Goal: Information Seeking & Learning: Check status

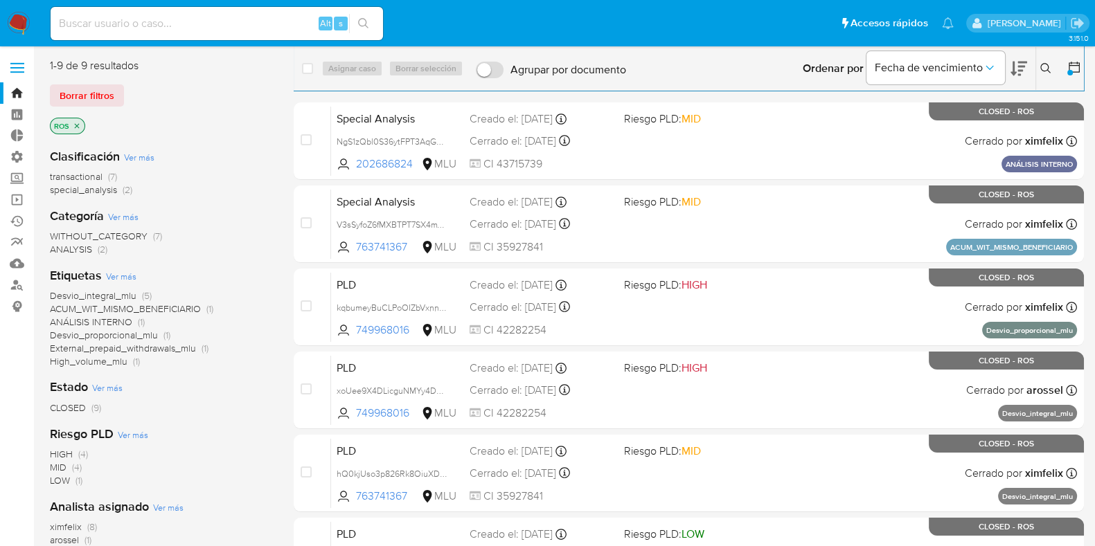
click at [17, 20] on img at bounding box center [19, 24] width 24 height 24
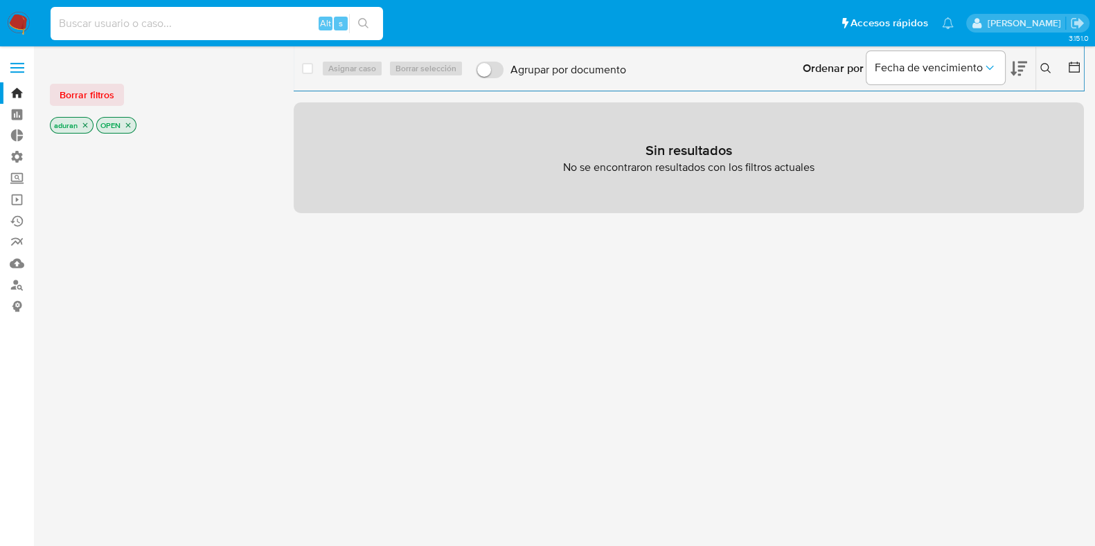
paste input "1664606865"
type input "1664606865"
click at [377, 26] on button "search-icon" at bounding box center [363, 23] width 28 height 19
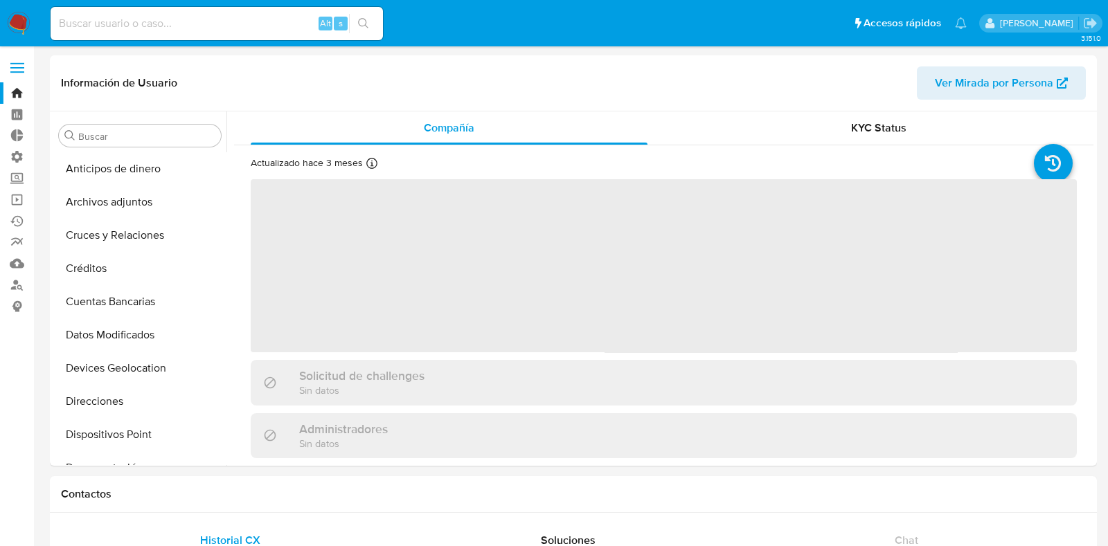
select select "10"
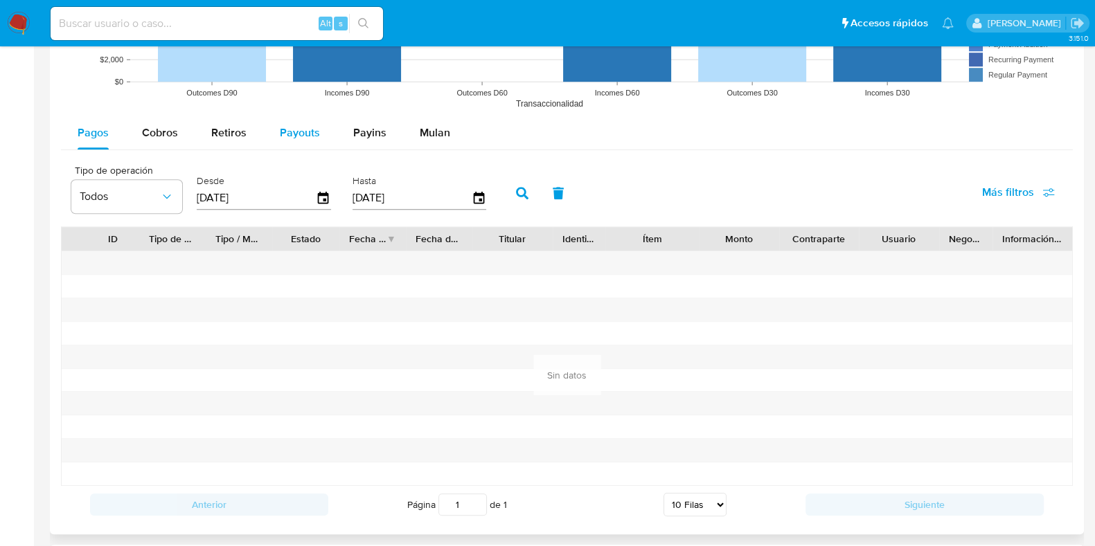
scroll to position [1124, 0]
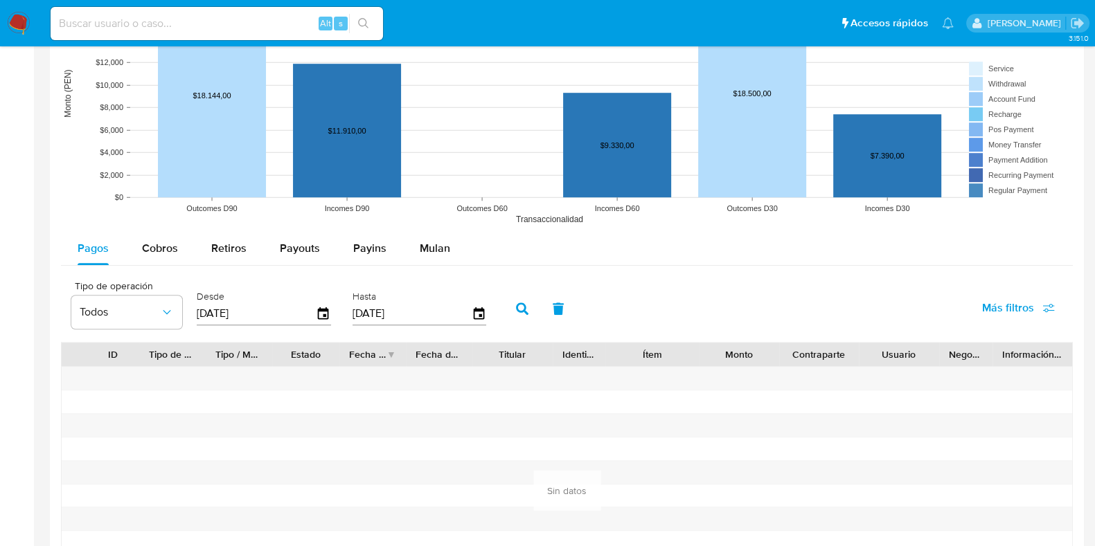
click at [316, 303] on div "[DATE]" at bounding box center [264, 314] width 134 height 22
click at [318, 313] on icon "button" at bounding box center [324, 314] width 24 height 24
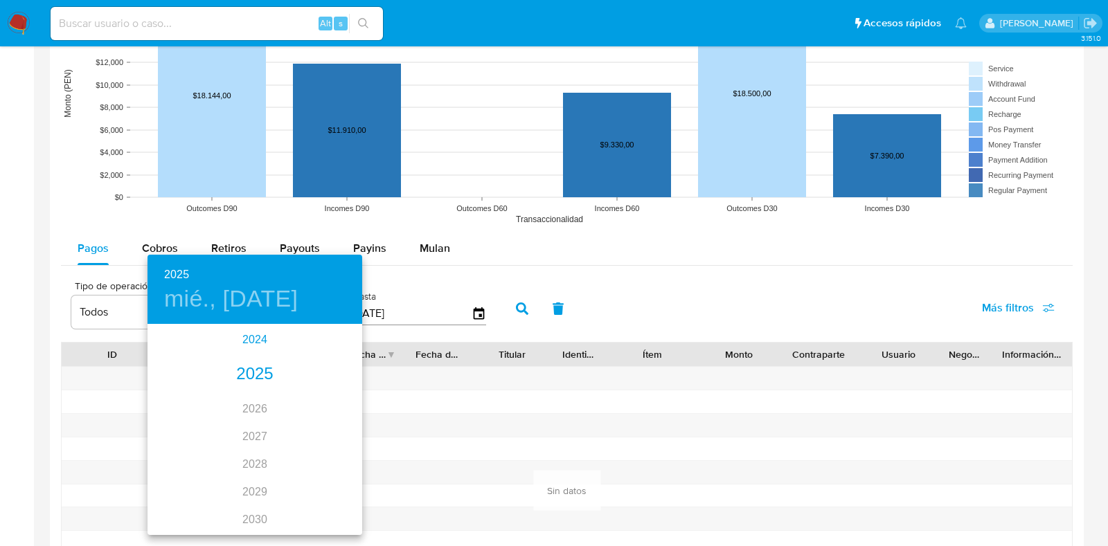
click at [261, 341] on div "2024" at bounding box center [254, 340] width 215 height 28
click at [253, 457] on div "ago." at bounding box center [254, 456] width 71 height 52
type input "[DATE]"
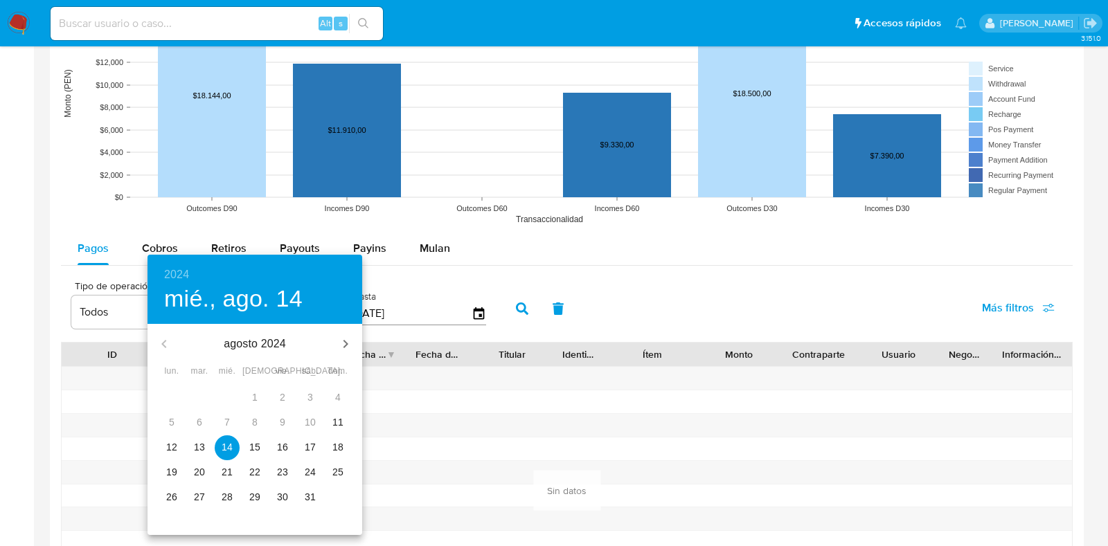
click at [233, 450] on span "14" at bounding box center [227, 447] width 25 height 14
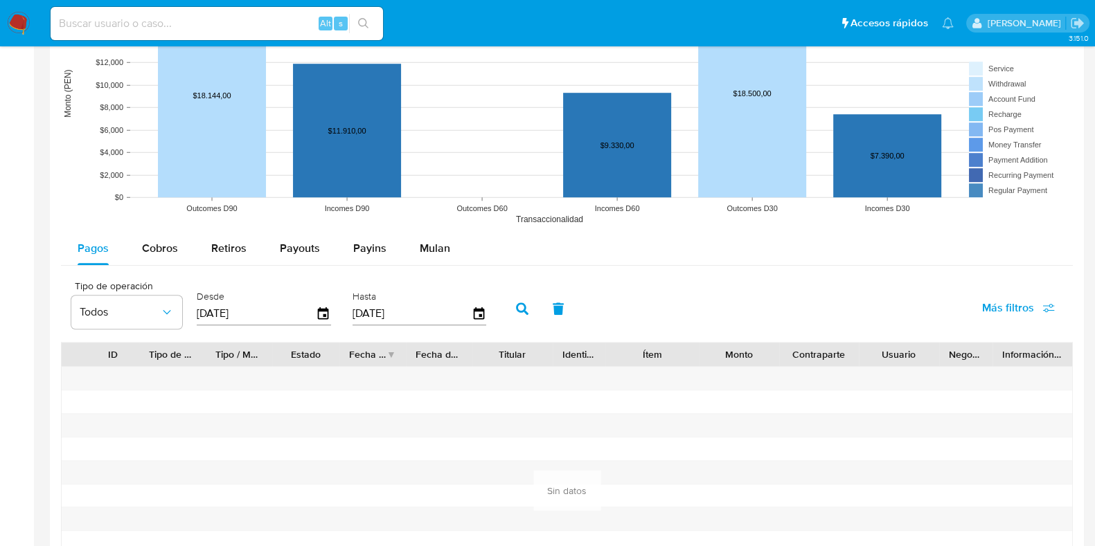
click at [516, 305] on icon "button" at bounding box center [522, 309] width 12 height 12
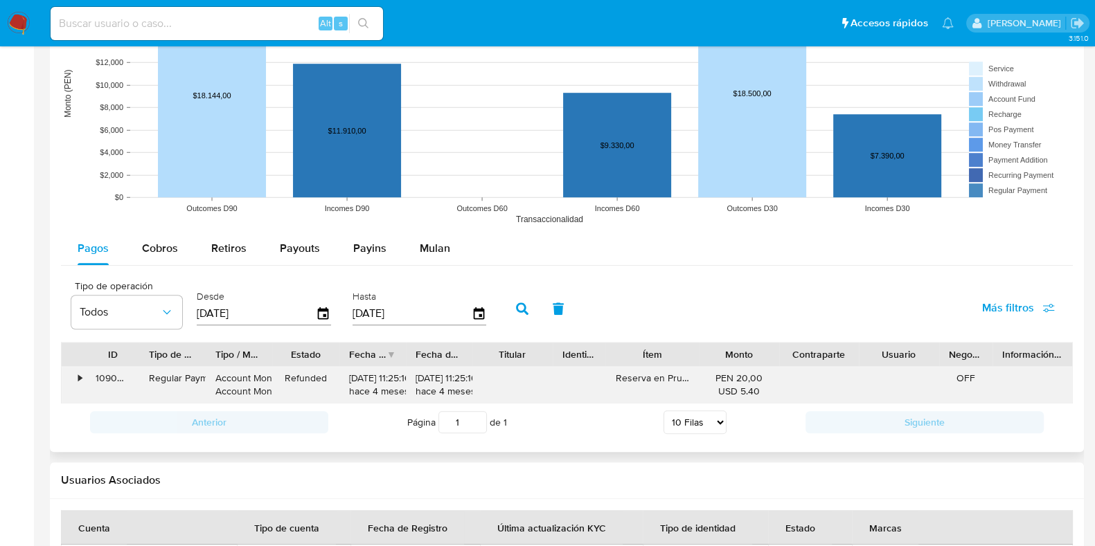
click at [69, 377] on div "•" at bounding box center [74, 385] width 24 height 36
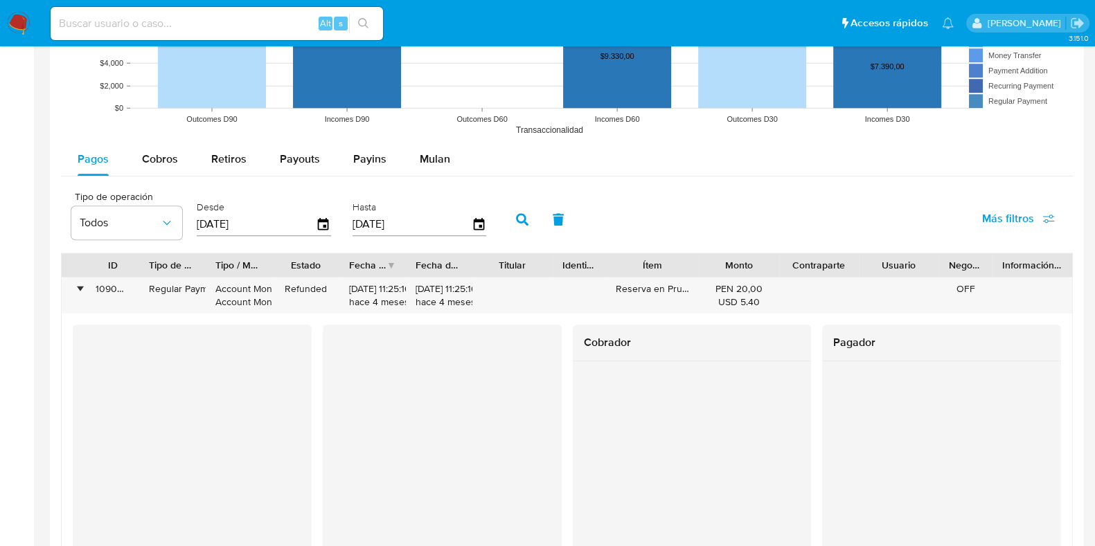
scroll to position [1297, 0]
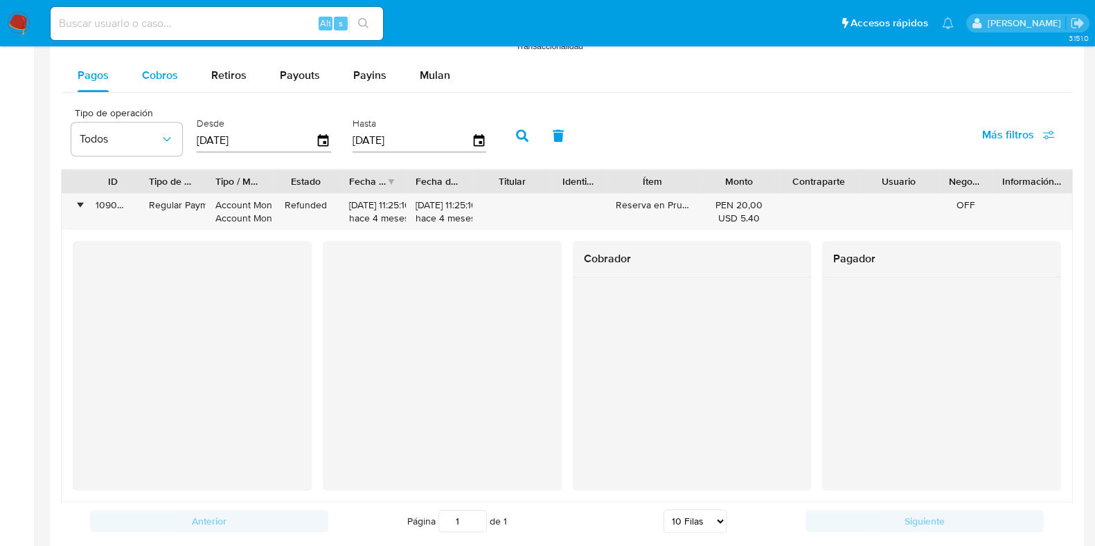
click at [154, 85] on div "Cobros" at bounding box center [160, 75] width 36 height 33
select select "10"
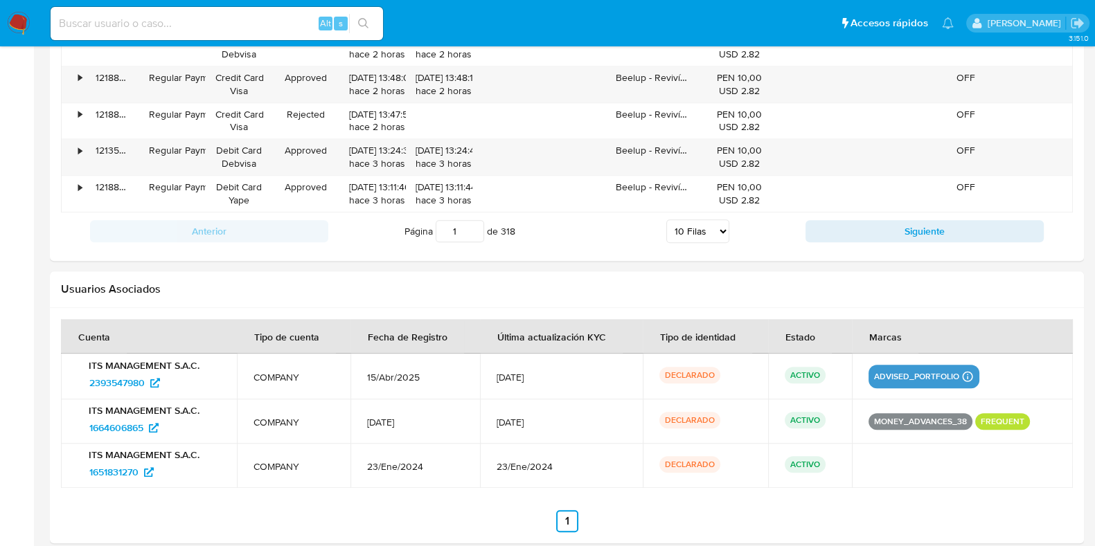
scroll to position [1384, 0]
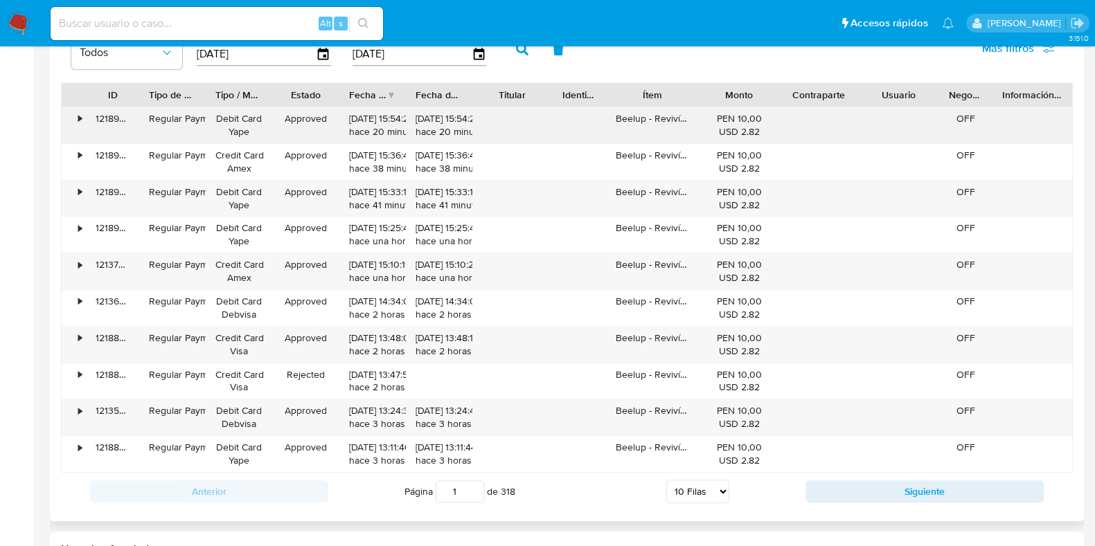
click at [80, 112] on div "•" at bounding box center [79, 118] width 3 height 13
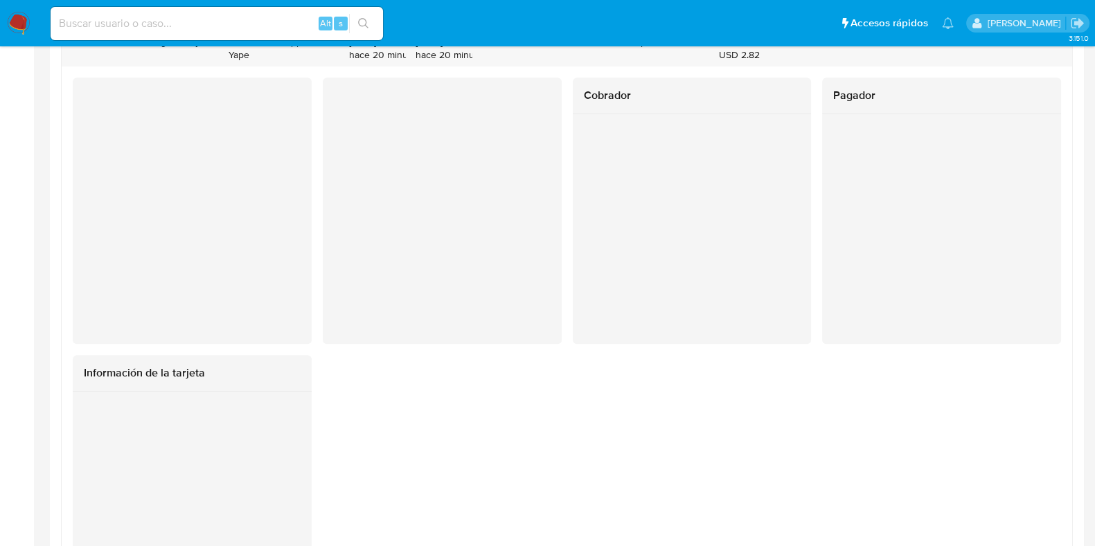
scroll to position [1211, 0]
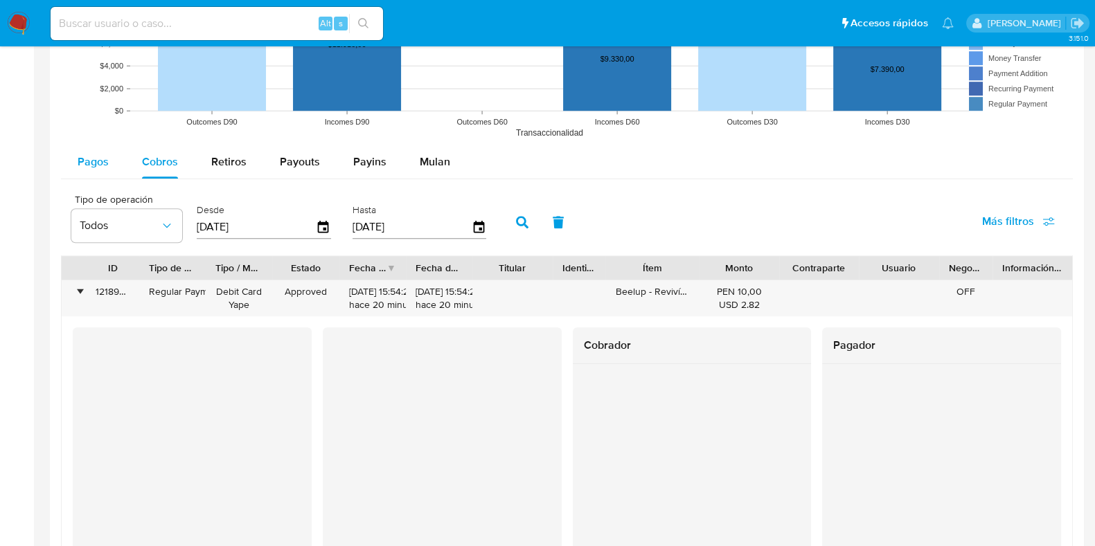
click at [98, 159] on span "Pagos" at bounding box center [93, 162] width 31 height 16
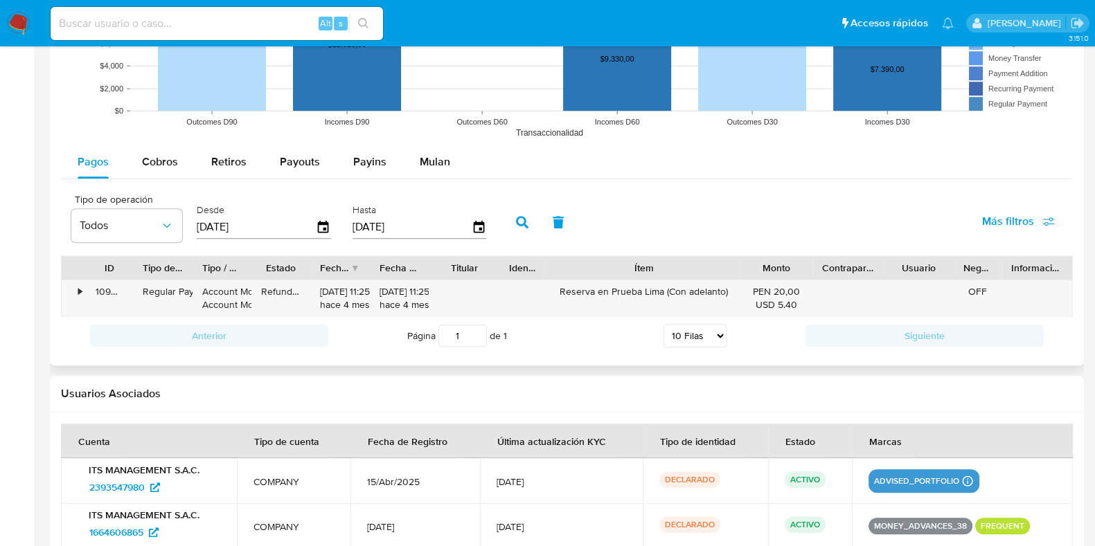
drag, startPoint x: 703, startPoint y: 262, endPoint x: 796, endPoint y: 269, distance: 93.7
click at [796, 269] on div "ID Tipo de operación Tipo / Método Estado Fecha de creación Fecha de aprobación…" at bounding box center [567, 268] width 1010 height 24
click at [84, 292] on div "•" at bounding box center [74, 298] width 24 height 36
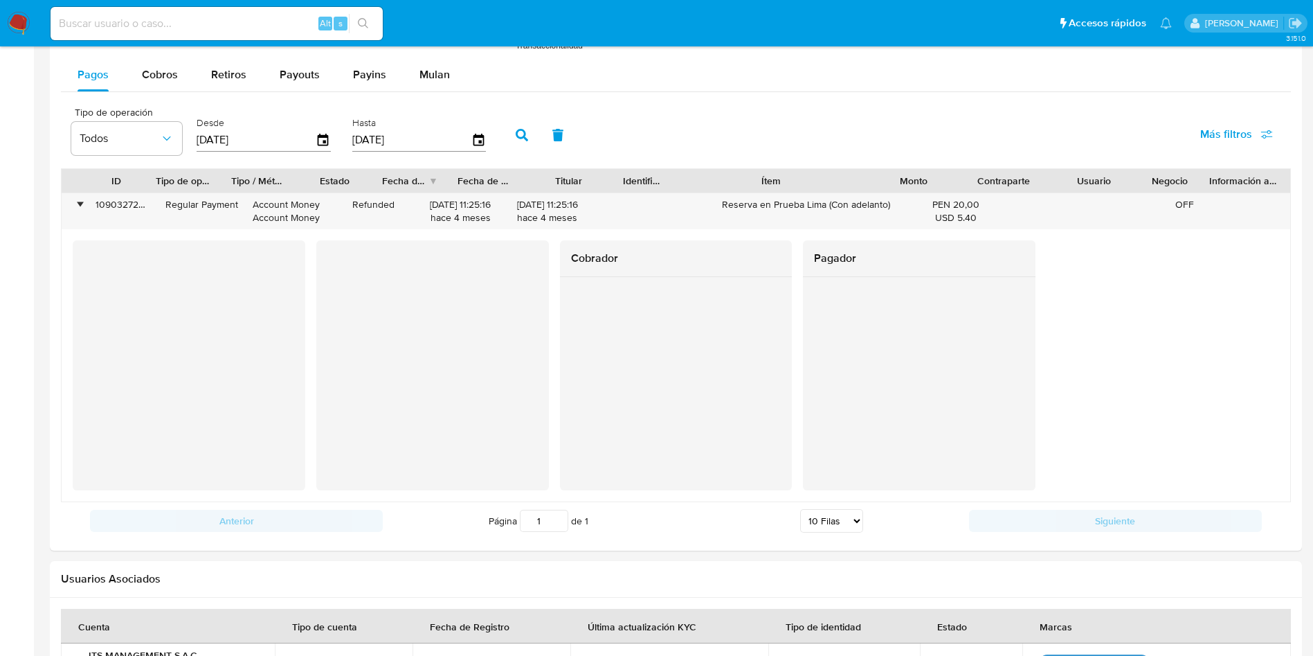
scroll to position [714, 0]
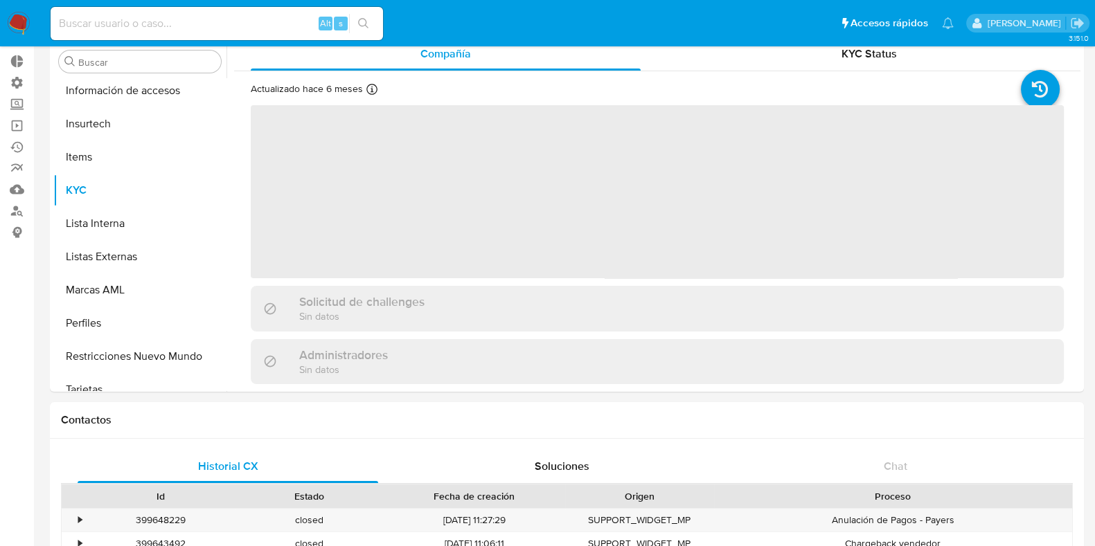
scroll to position [551, 0]
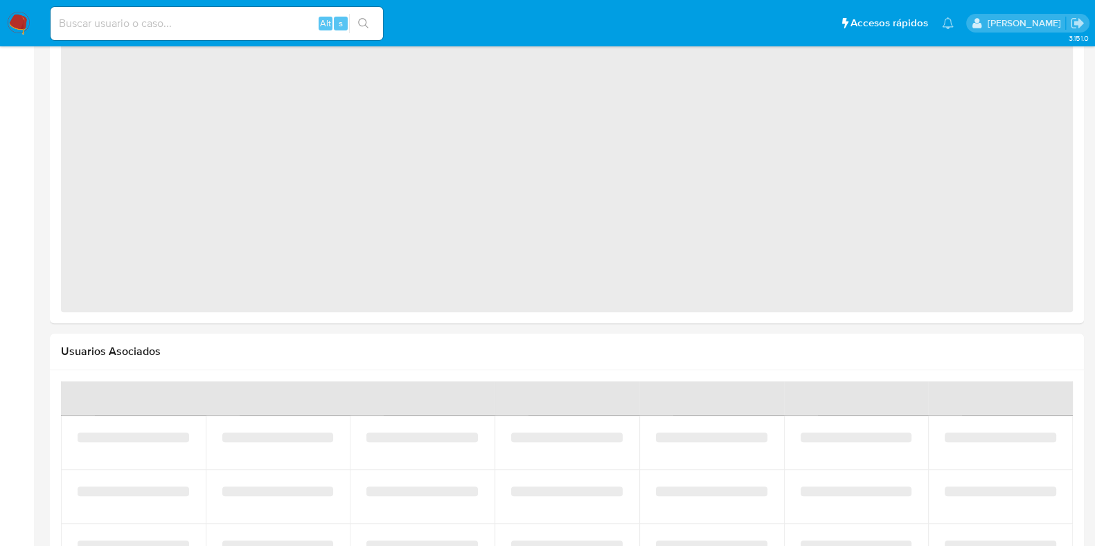
select select "10"
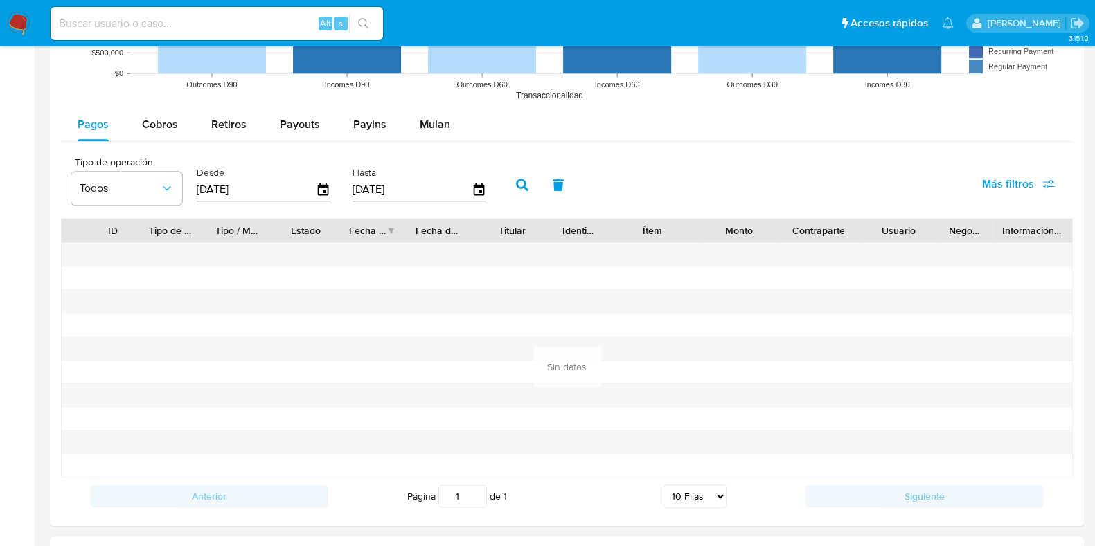
scroll to position [1248, 0]
click at [316, 188] on icon "button" at bounding box center [324, 191] width 24 height 24
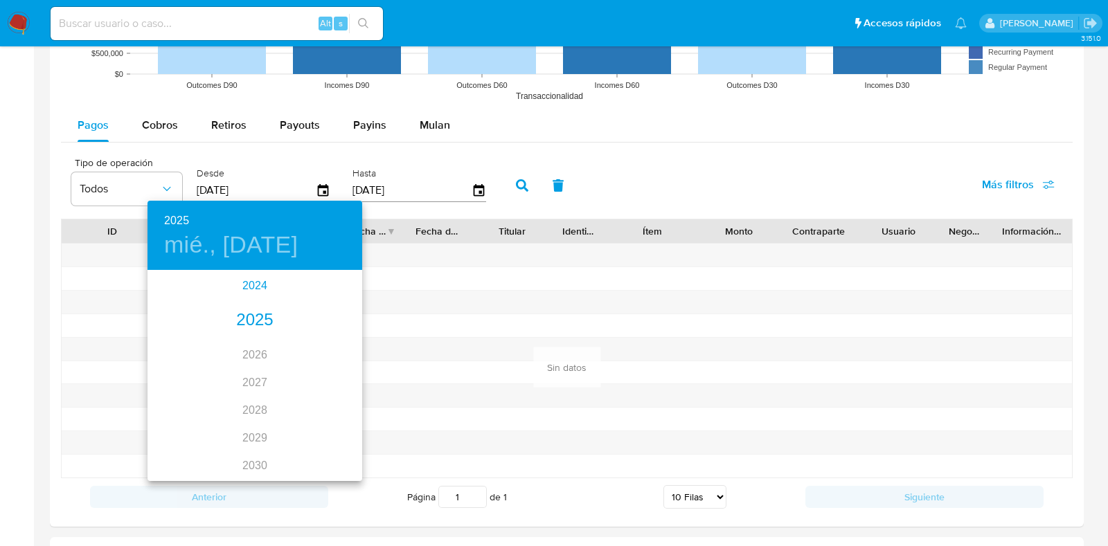
click at [257, 282] on div "2024" at bounding box center [254, 286] width 215 height 28
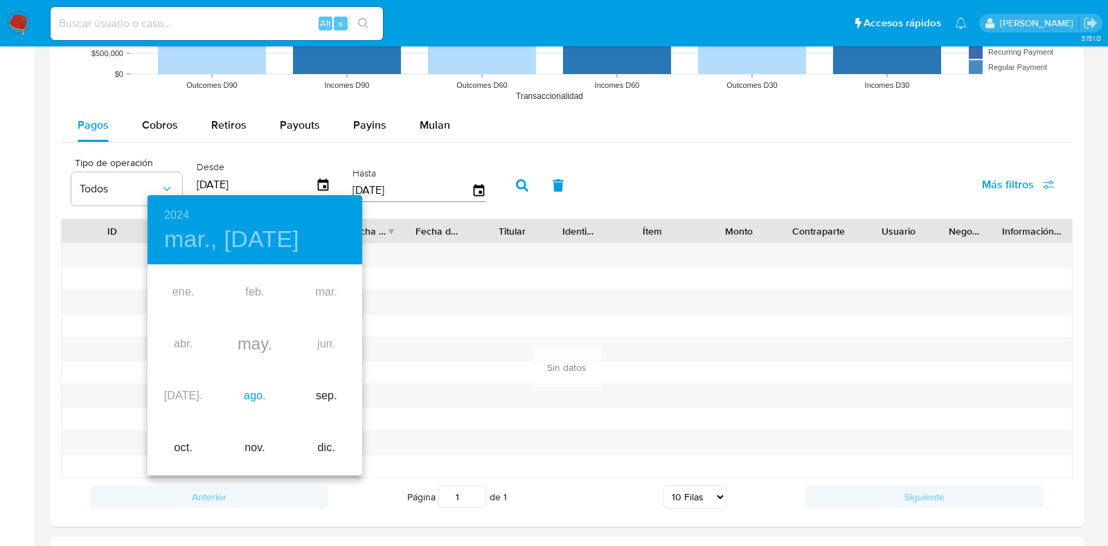
click at [260, 405] on div "ago." at bounding box center [254, 396] width 71 height 52
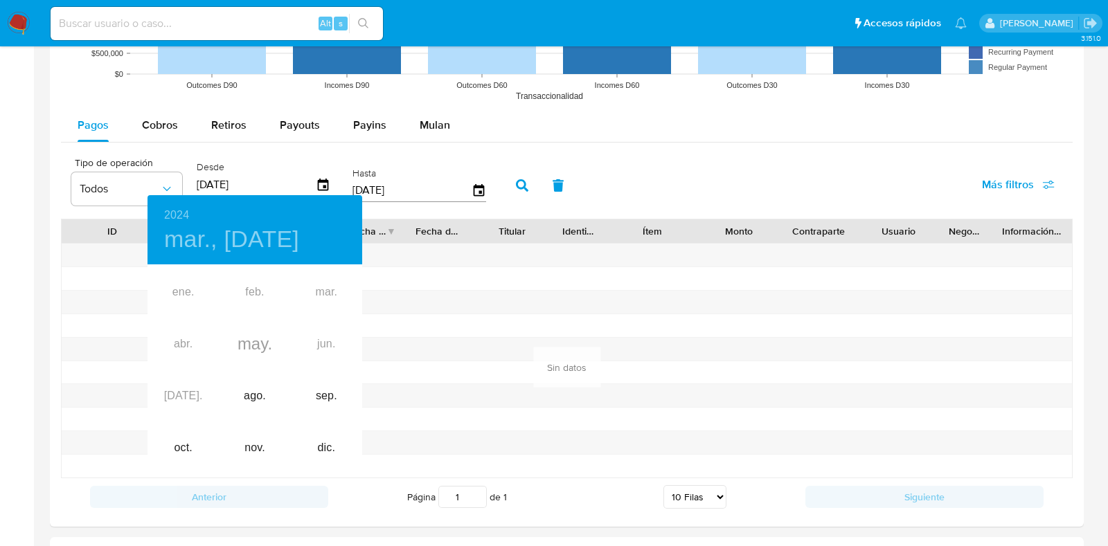
type input "[DATE]"
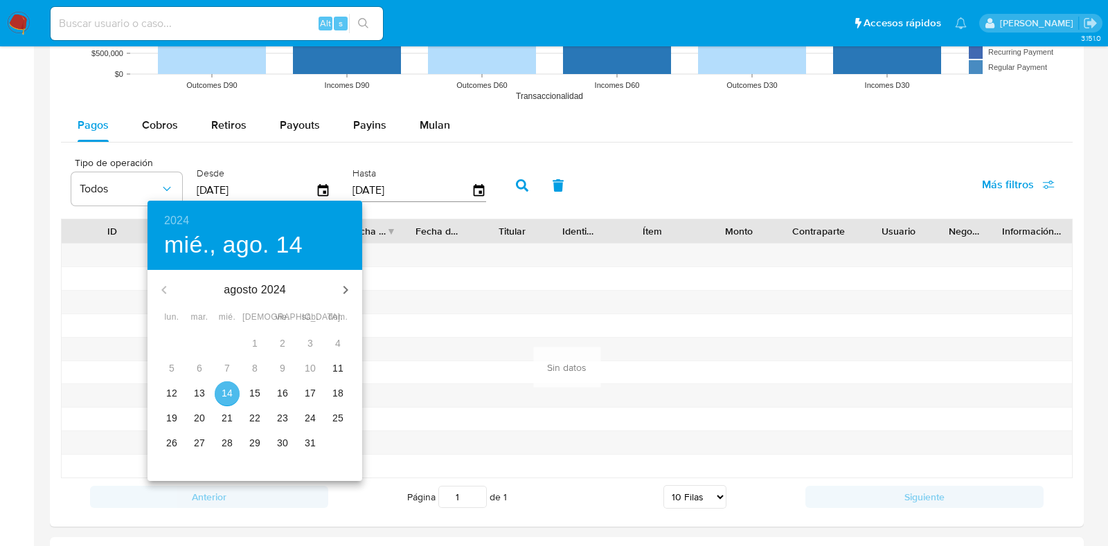
click at [228, 398] on p "14" at bounding box center [227, 393] width 11 height 14
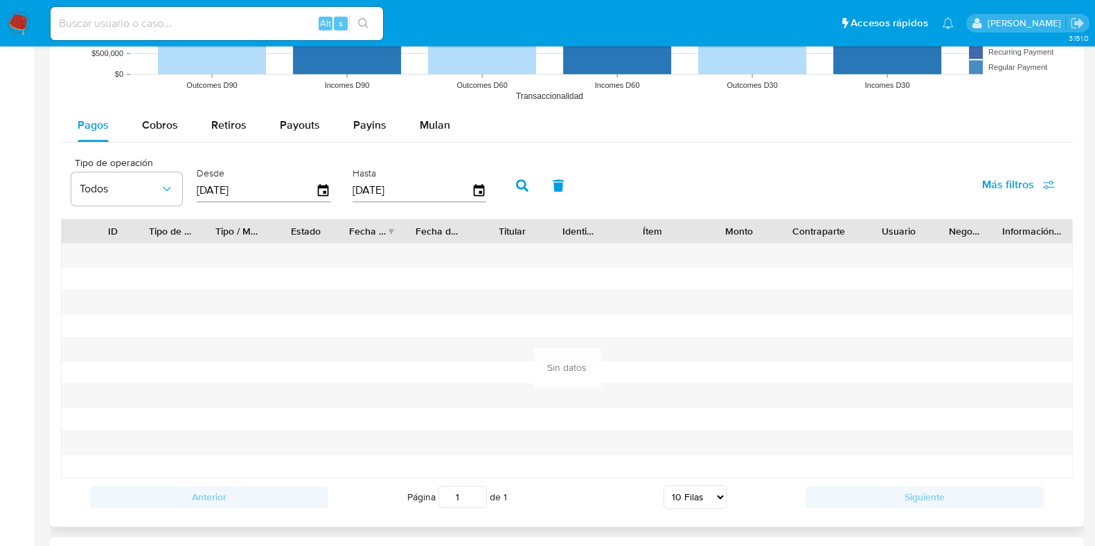
click at [521, 187] on icon "button" at bounding box center [522, 185] width 12 height 12
click at [139, 123] on button "Cobros" at bounding box center [159, 125] width 69 height 33
select select "10"
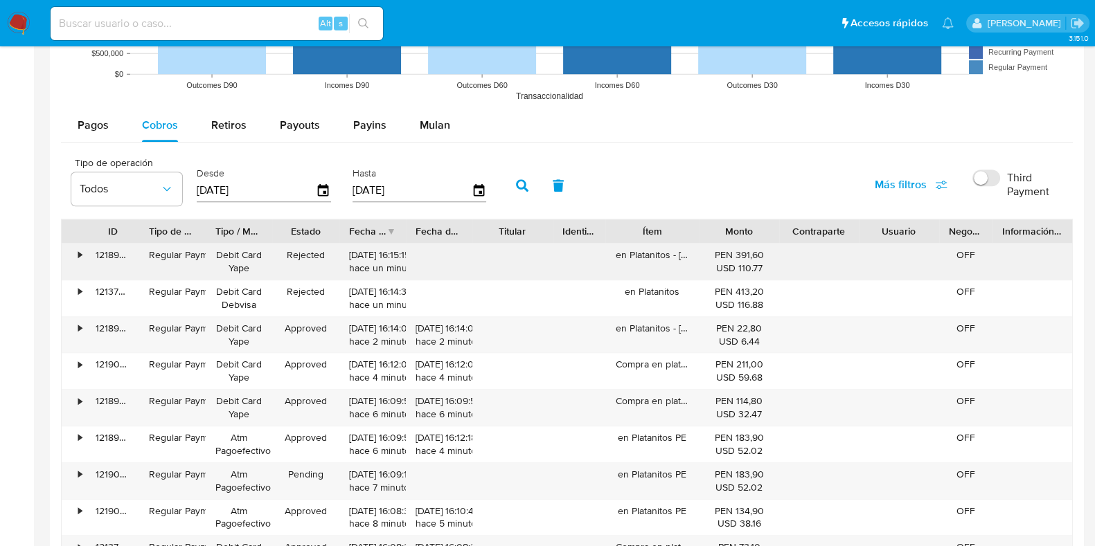
click at [71, 251] on div "•" at bounding box center [74, 262] width 24 height 36
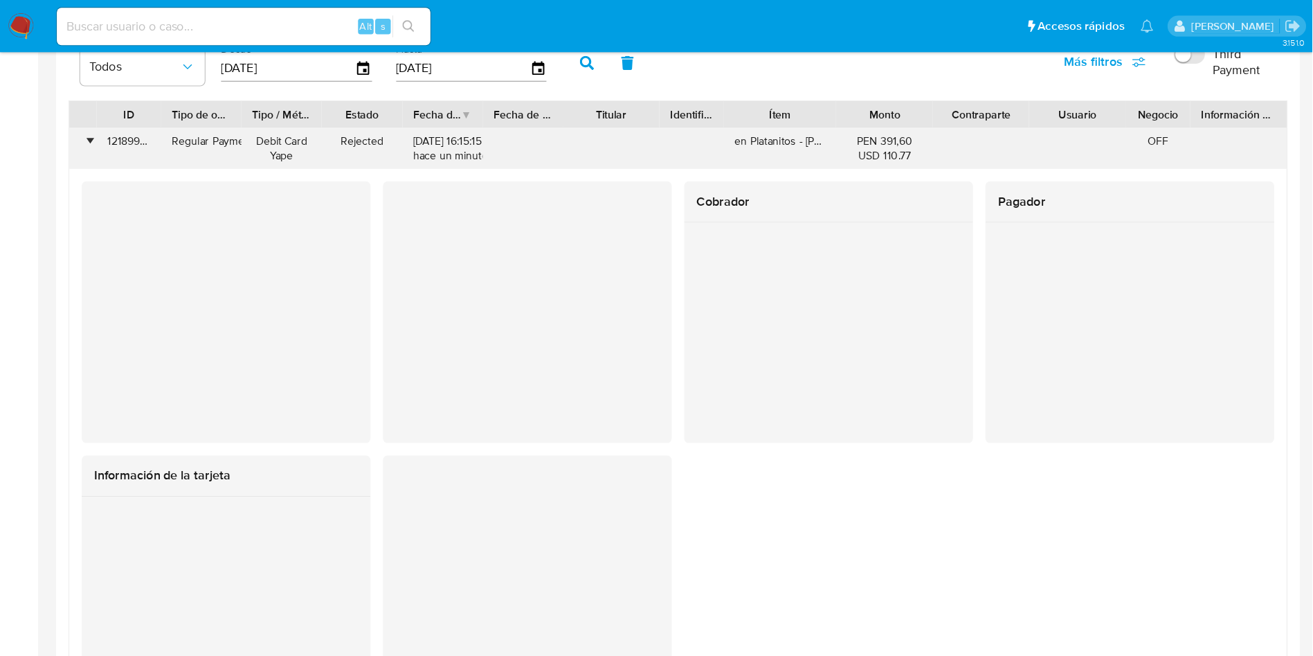
scroll to position [551, 0]
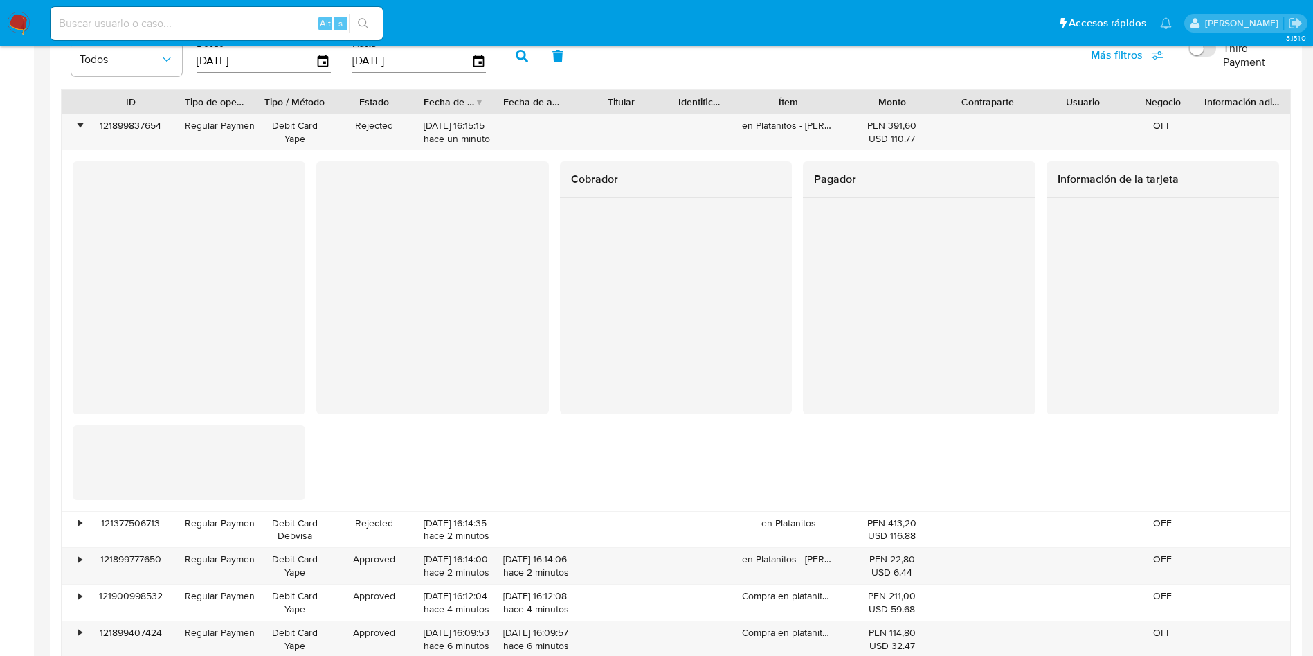
drag, startPoint x: 144, startPoint y: 100, endPoint x: 168, endPoint y: 102, distance: 23.6
click at [168, 102] on div at bounding box center [175, 102] width 25 height 24
drag, startPoint x: 494, startPoint y: 100, endPoint x: 506, endPoint y: 111, distance: 16.6
click at [506, 111] on div at bounding box center [502, 102] width 25 height 24
click at [325, 102] on div at bounding box center [327, 102] width 25 height 24
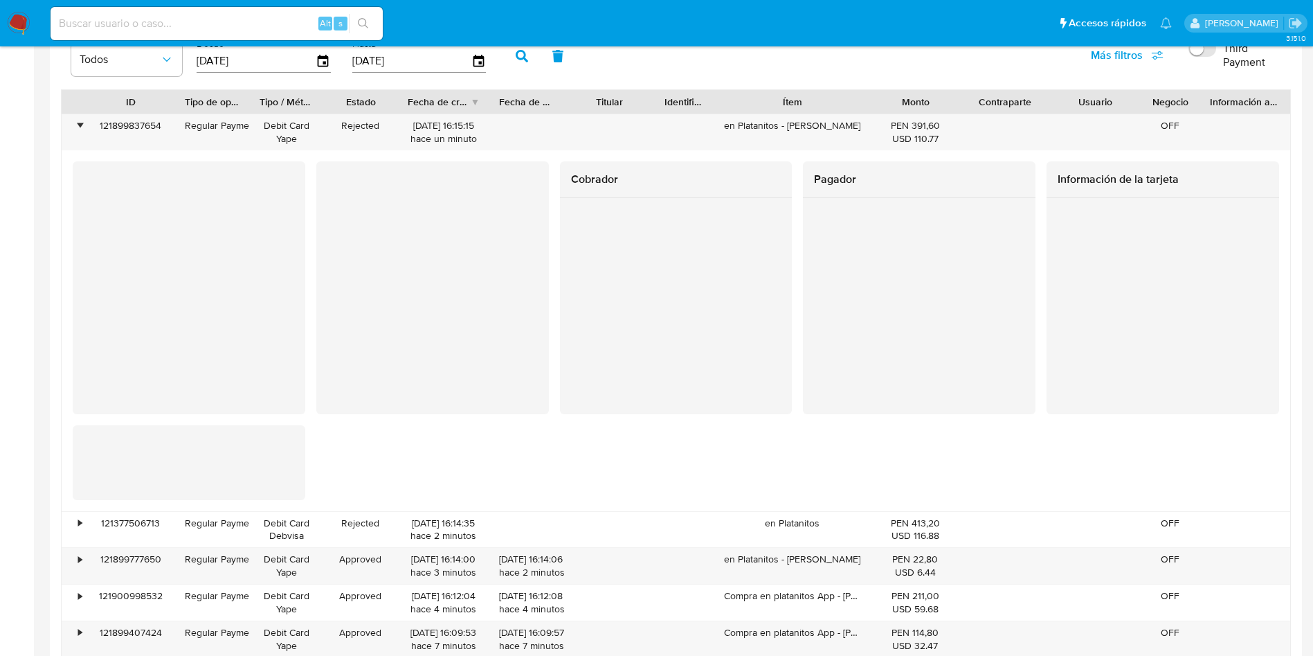
drag, startPoint x: 850, startPoint y: 107, endPoint x: 895, endPoint y: 103, distance: 45.1
click at [895, 103] on div "ID Tipo de operación Tipo / Método Estado Fecha de creación Fecha de aprobación…" at bounding box center [676, 102] width 1229 height 24
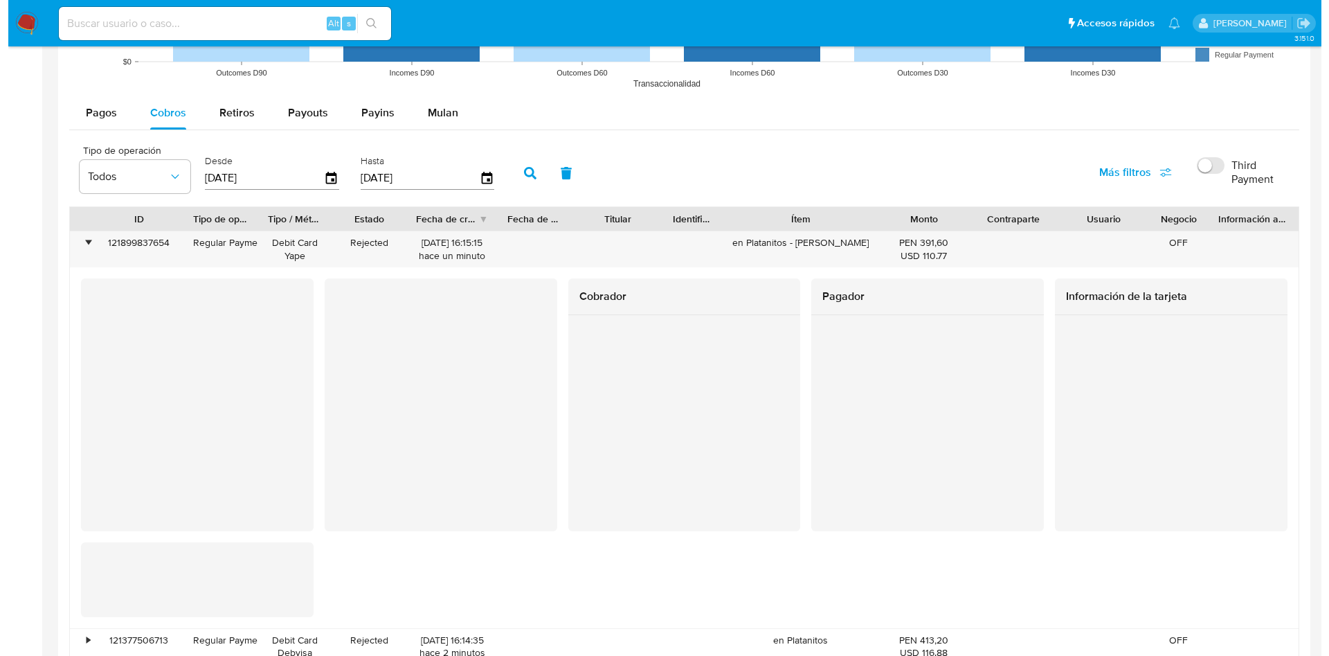
scroll to position [1259, 0]
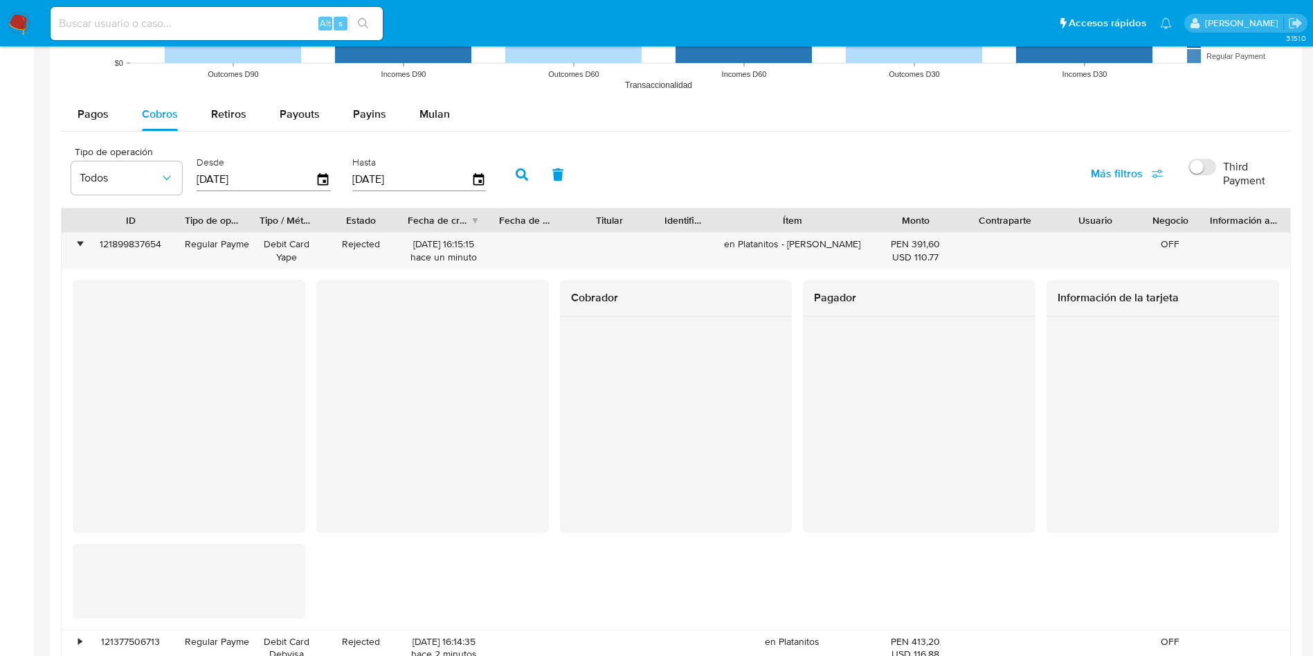
click at [1107, 159] on input "Third Payment" at bounding box center [1203, 167] width 28 height 17
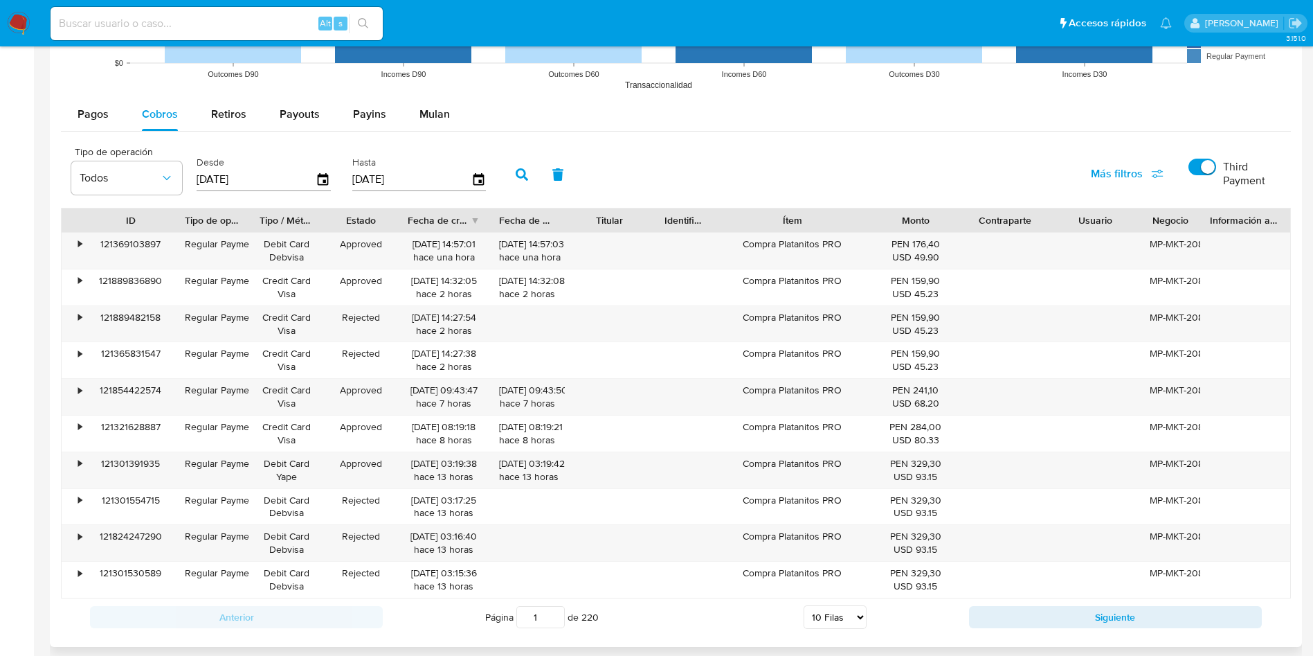
click at [1107, 164] on input "Third Payment" at bounding box center [1203, 167] width 28 height 17
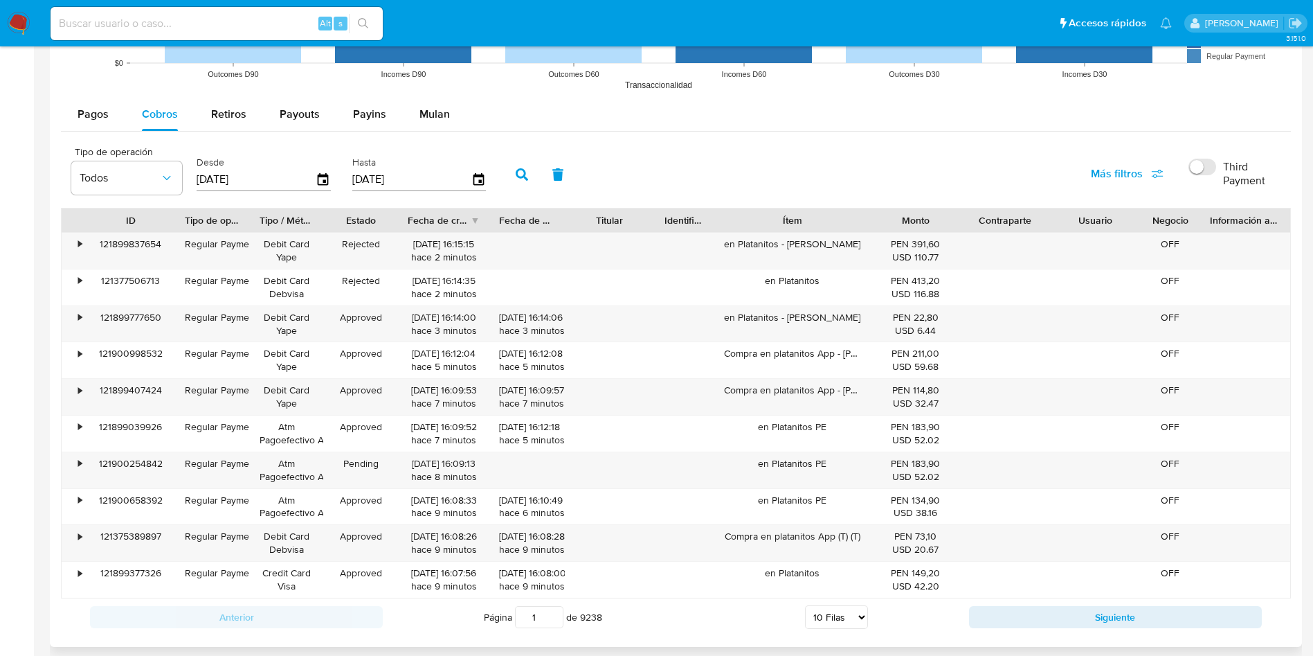
click at [1107, 164] on input "Third Payment" at bounding box center [1203, 167] width 28 height 17
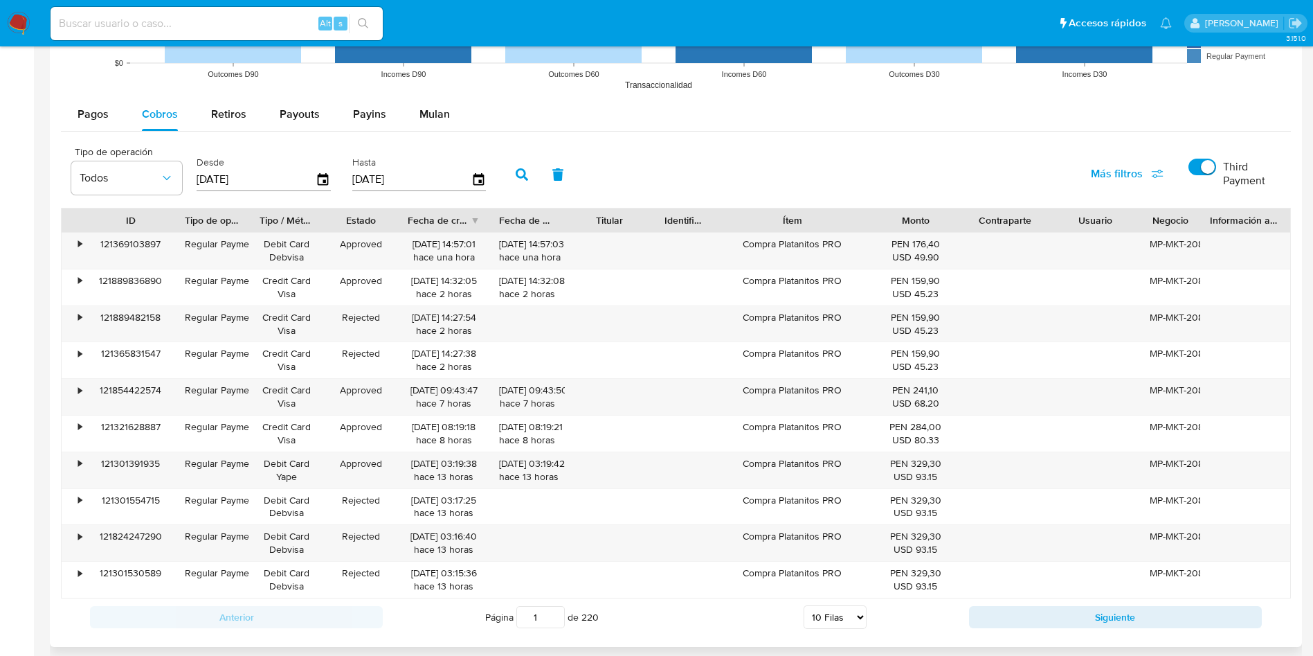
click at [1107, 164] on input "Third Payment" at bounding box center [1203, 167] width 28 height 17
checkbox input "false"
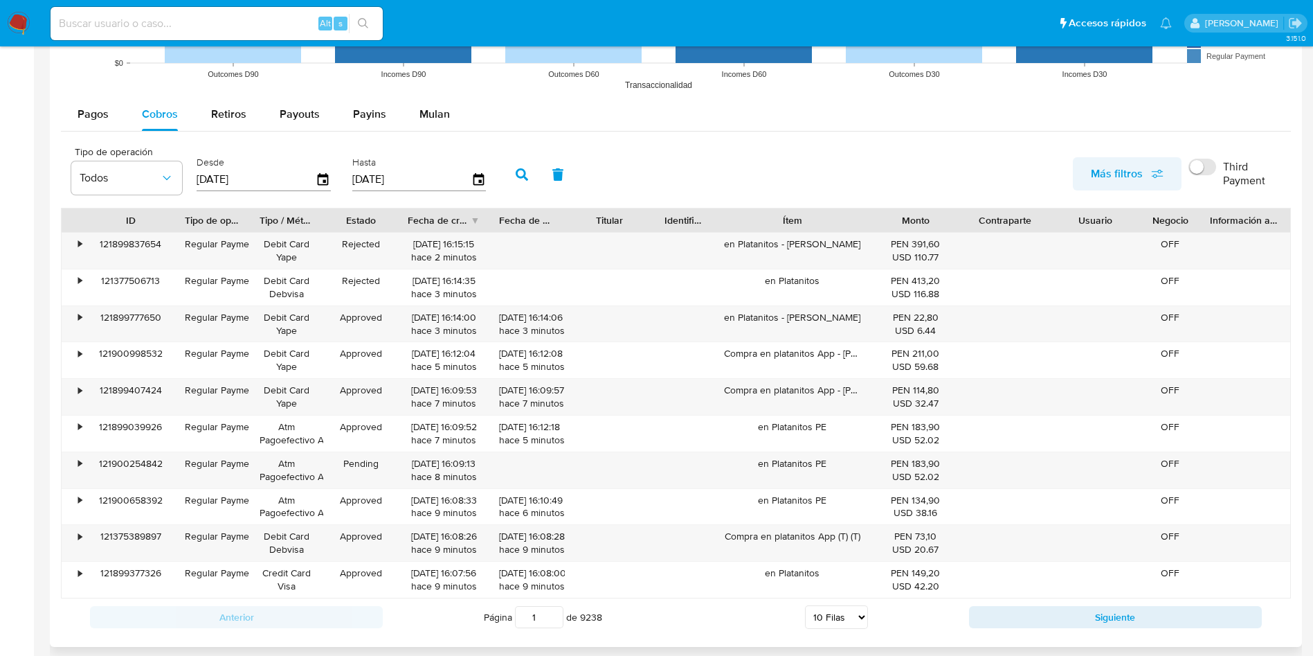
click at [1107, 168] on span "Más filtros" at bounding box center [1117, 173] width 52 height 33
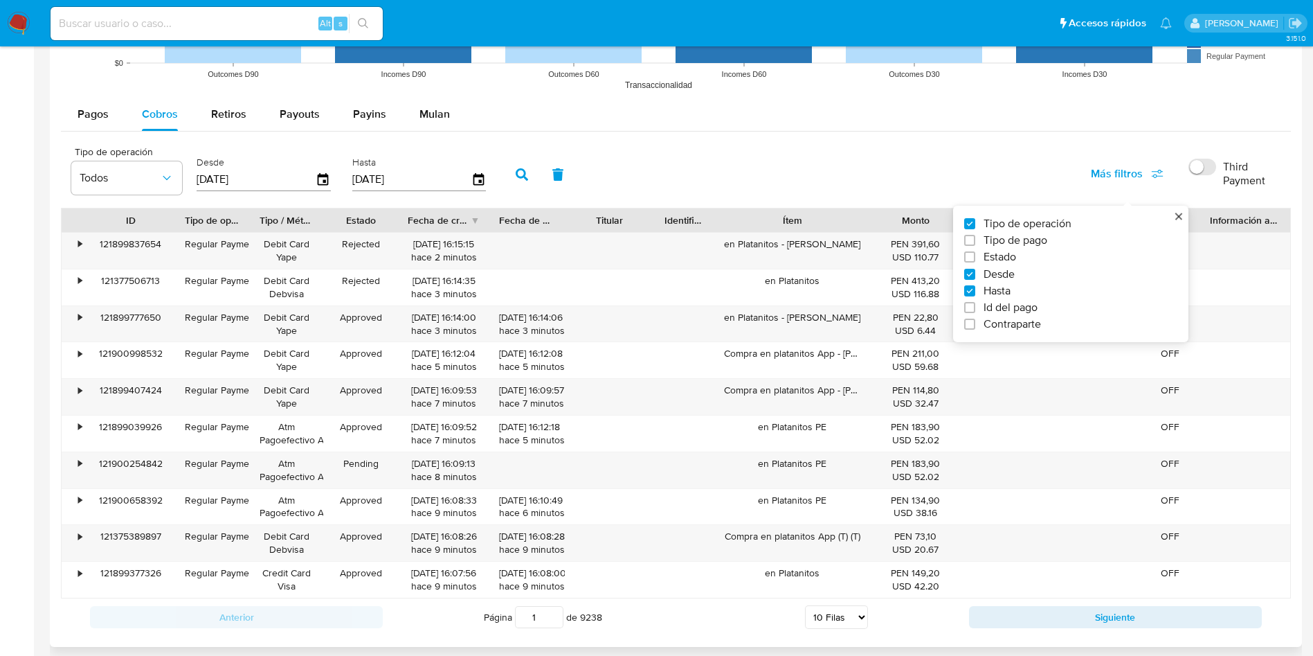
click at [1005, 237] on span "Tipo de pago" at bounding box center [1016, 240] width 64 height 14
click at [975, 237] on input "Tipo de pago" at bounding box center [969, 240] width 11 height 11
checkbox input "true"
type input "[DATE]"
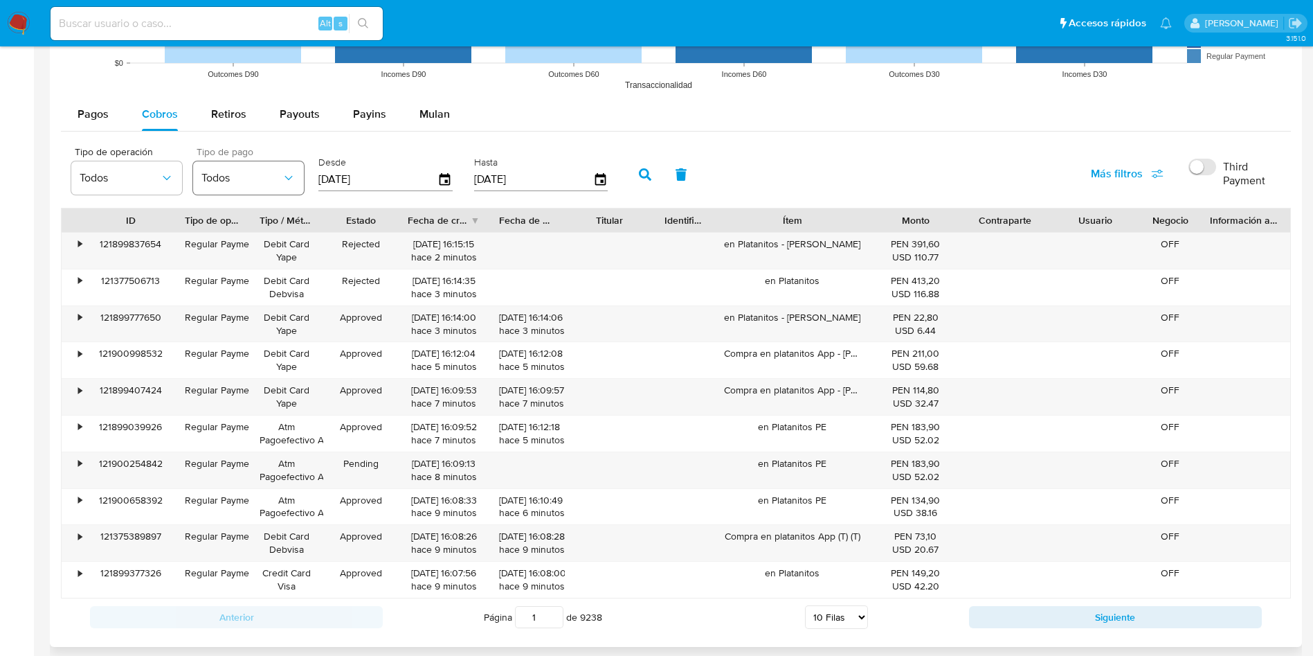
click at [227, 175] on span "Todos" at bounding box center [241, 178] width 80 height 14
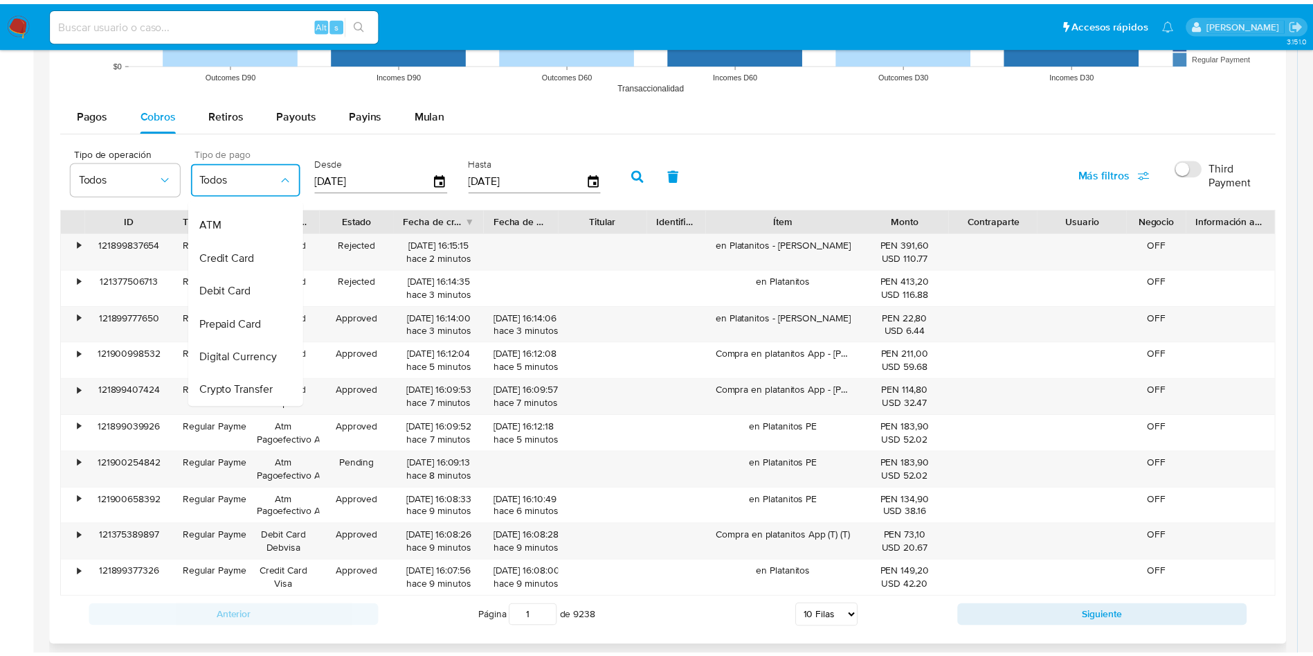
scroll to position [141, 0]
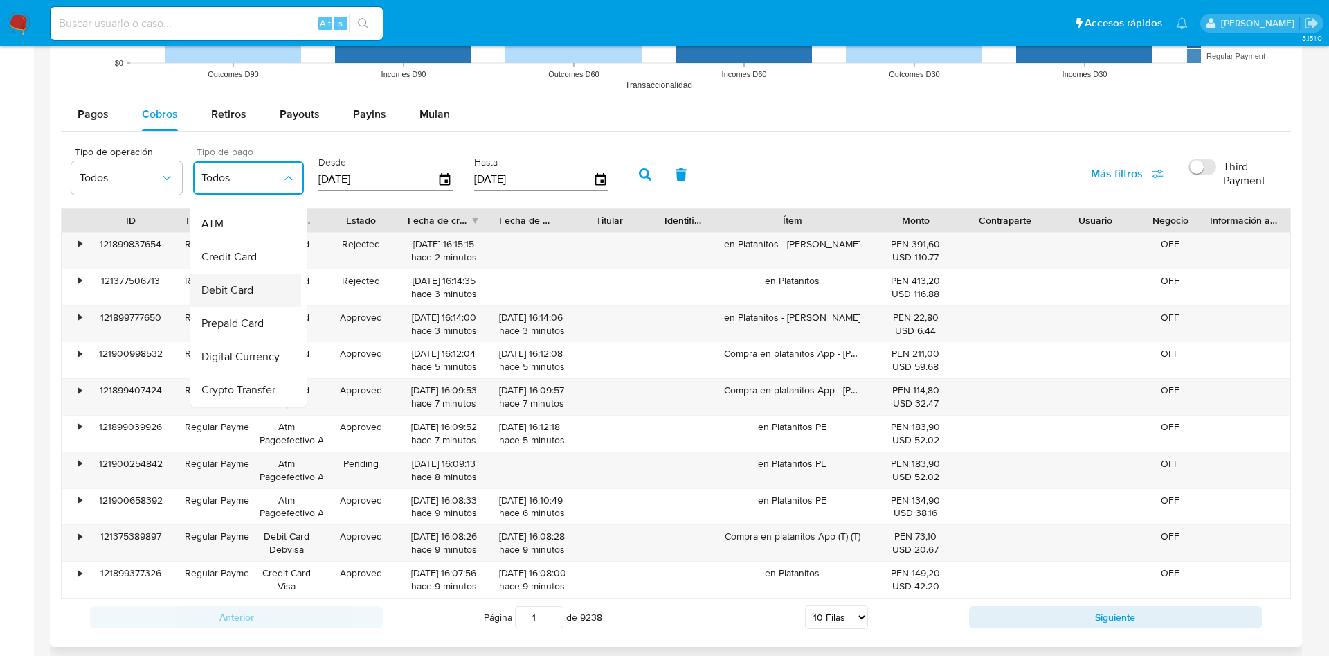
click at [253, 283] on span "Debit Card" at bounding box center [227, 290] width 52 height 14
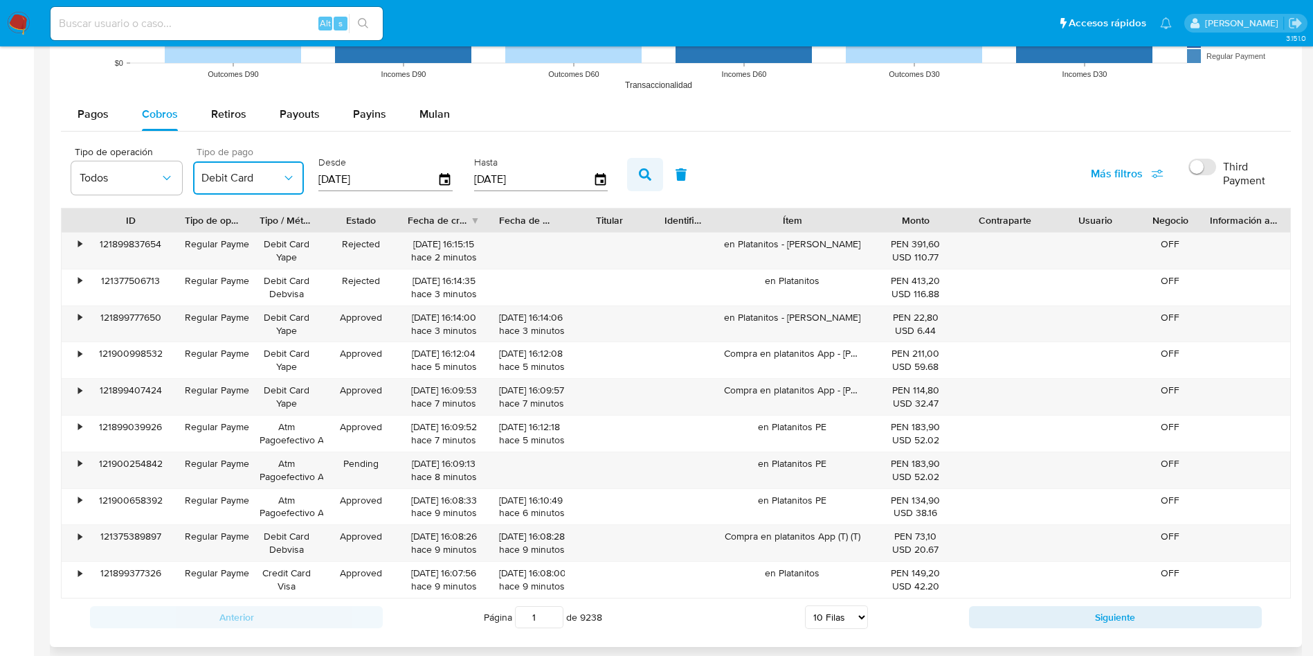
click at [642, 171] on icon "button" at bounding box center [645, 174] width 12 height 12
